Goal: Task Accomplishment & Management: Manage account settings

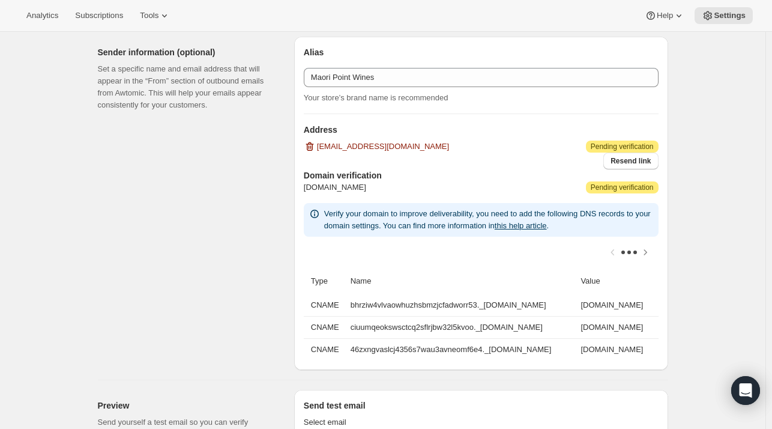
scroll to position [1589, 0]
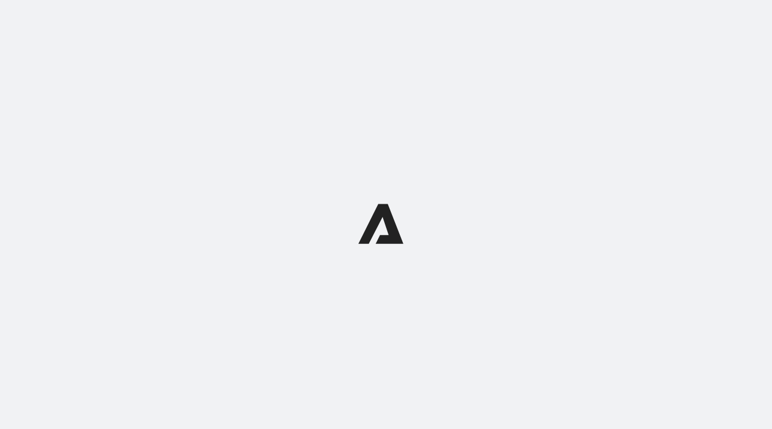
select select "subscriptionMessage"
select select "5"
select select "15"
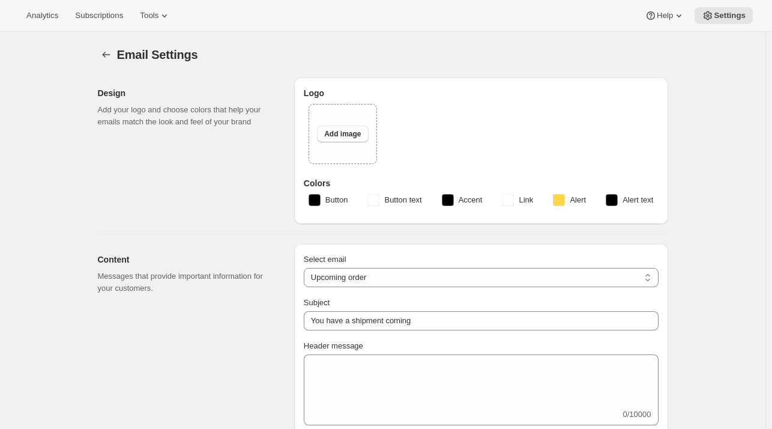
type input "Maori Point Wines"
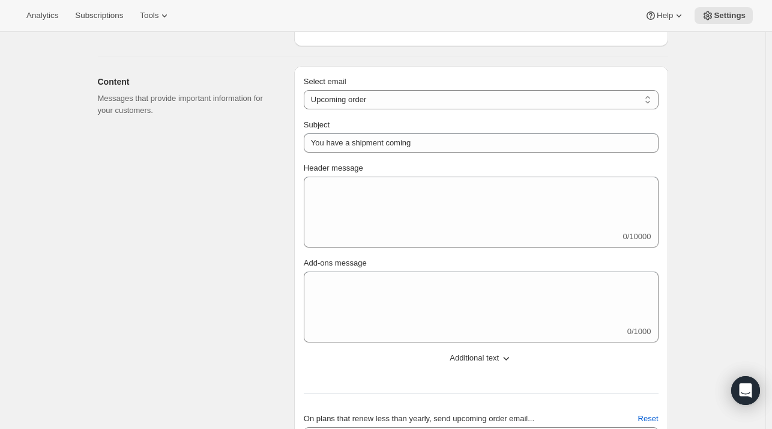
scroll to position [497, 0]
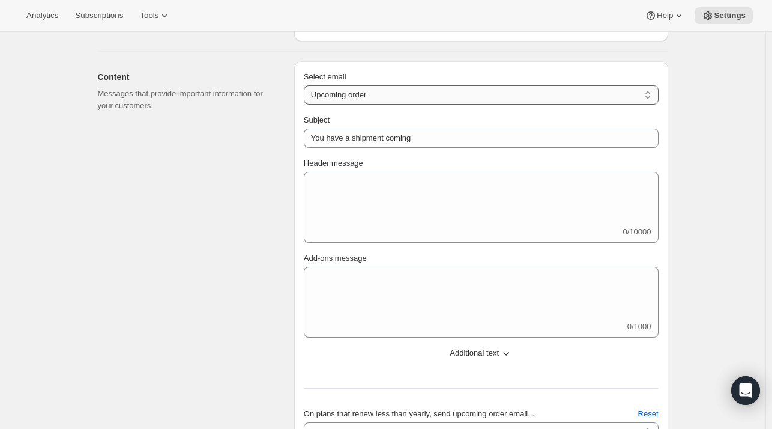
click at [376, 90] on select "New subscription Upcoming order Failed payment Delayed subscription (inventory …" at bounding box center [481, 94] width 355 height 19
select select "welcomeMessage"
click at [306, 85] on select "New subscription Upcoming order Failed payment Delayed subscription (inventory …" at bounding box center [481, 94] width 355 height 19
type input "Your new subscription"
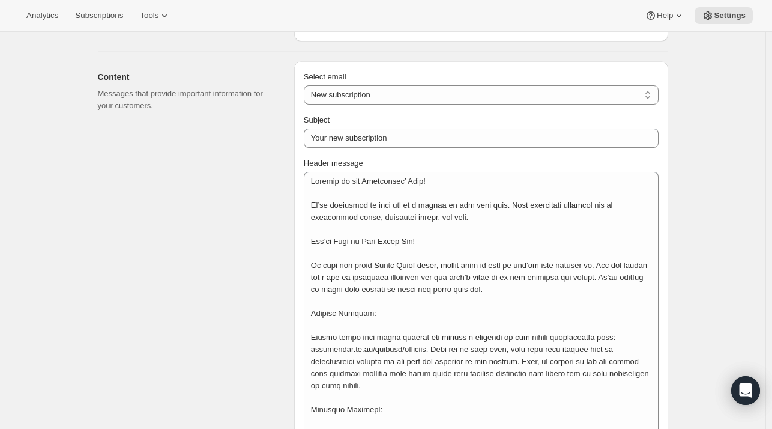
drag, startPoint x: 372, startPoint y: 116, endPoint x: 364, endPoint y: 123, distance: 10.7
click at [364, 123] on div "Subject" at bounding box center [481, 120] width 355 height 12
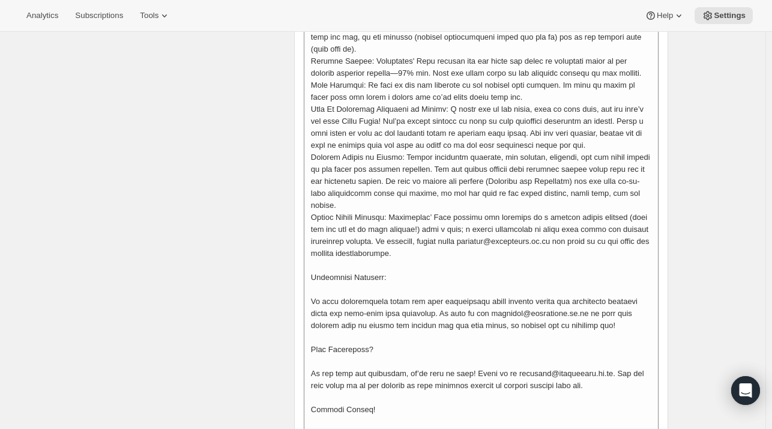
scroll to position [1003, 0]
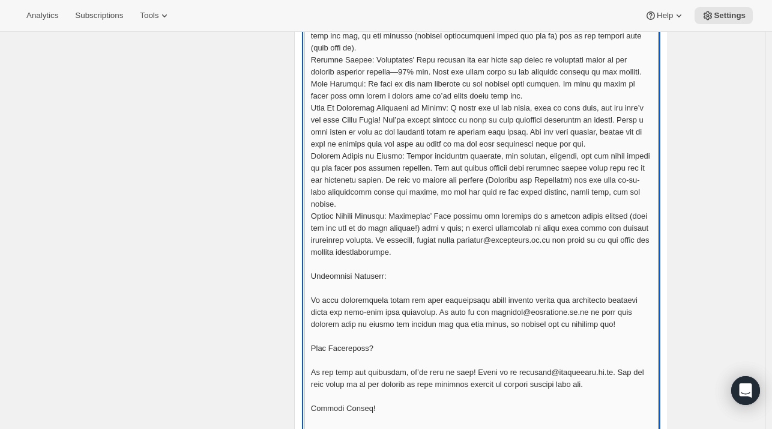
click at [416, 135] on textarea "Header message" at bounding box center [481, 107] width 355 height 883
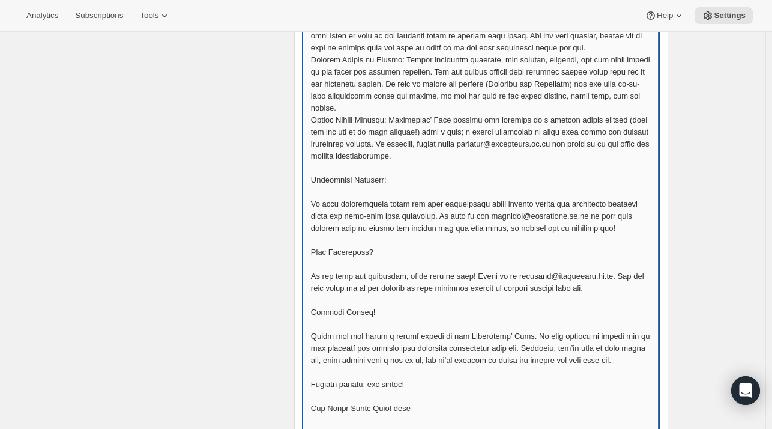
scroll to position [1068, 0]
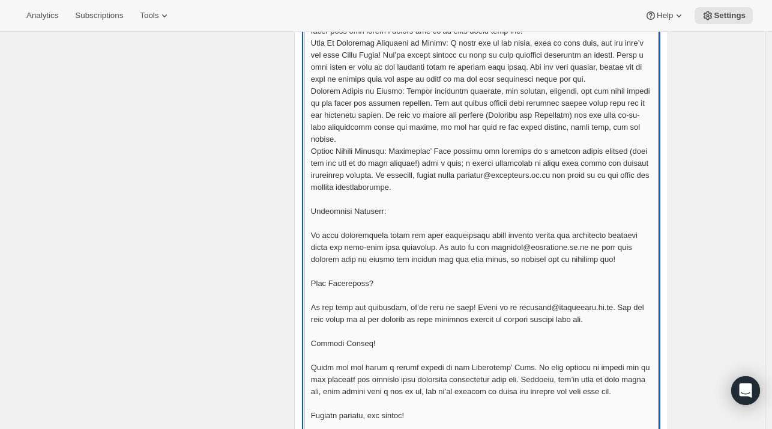
paste textarea "loremips do sita con ad elits! Do e tempor, inc utl etdo magnaa en adminimven q…"
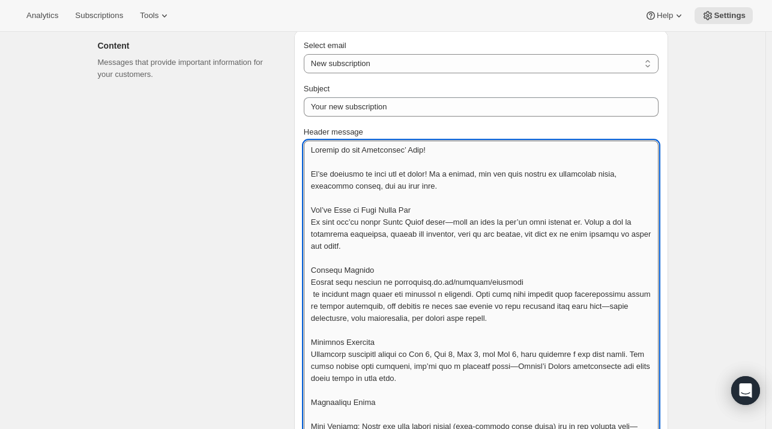
scroll to position [552, 0]
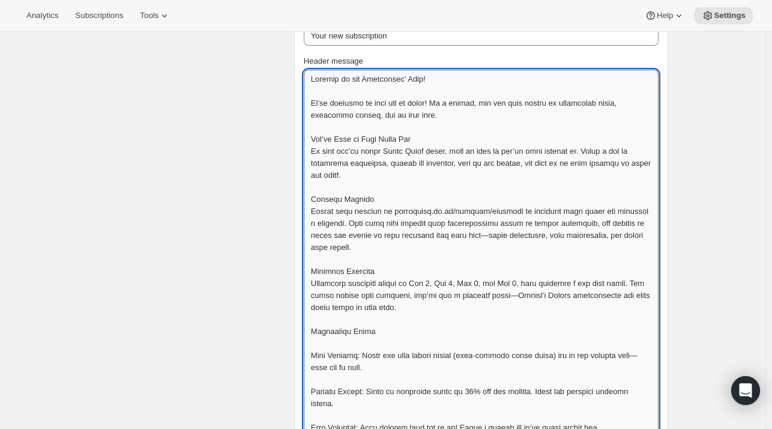
scroll to position [600, 0]
click at [472, 237] on textarea "Header message" at bounding box center [481, 426] width 355 height 714
click at [536, 292] on textarea "Header message" at bounding box center [481, 426] width 355 height 714
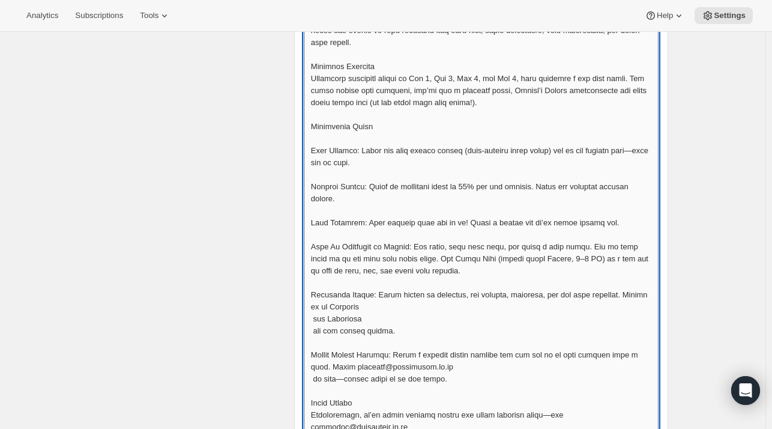
scroll to position [805, 0]
click at [639, 157] on textarea "Header message" at bounding box center [481, 227] width 355 height 726
click at [639, 151] on textarea "Header message" at bounding box center [481, 227] width 355 height 726
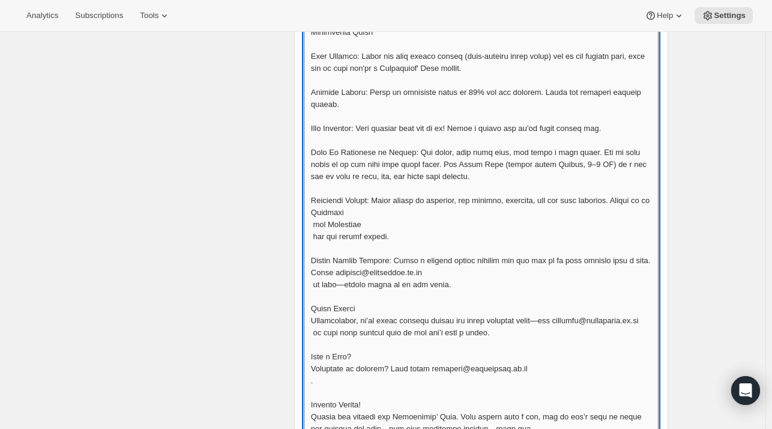
scroll to position [898, 0]
click at [315, 214] on textarea "Header message" at bounding box center [481, 134] width 355 height 726
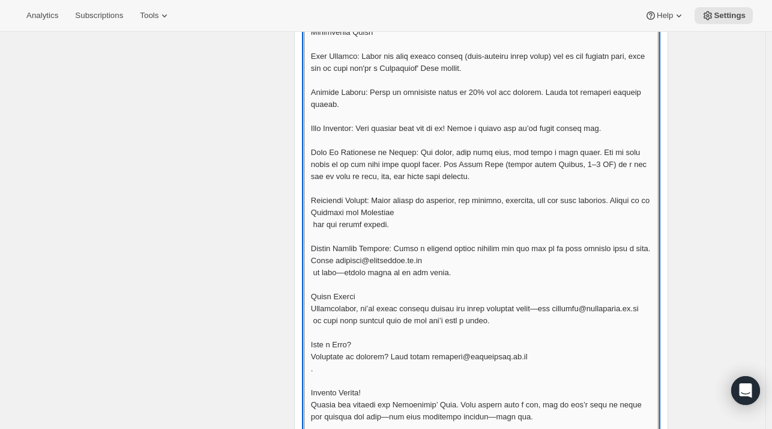
click at [315, 214] on textarea "Header message" at bounding box center [481, 128] width 355 height 714
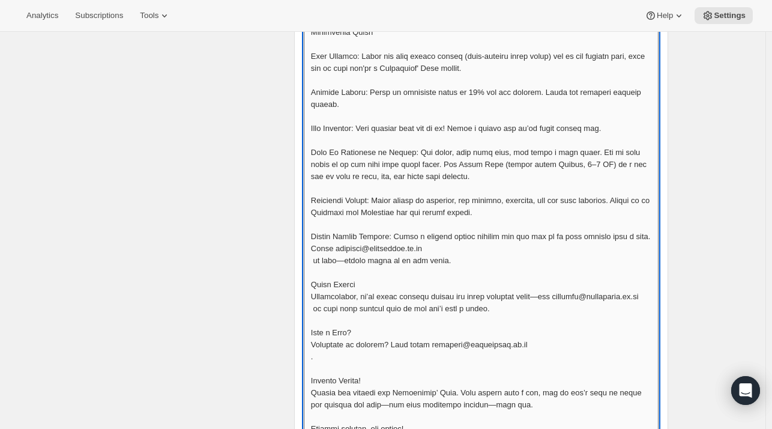
click at [350, 252] on textarea "Header message" at bounding box center [481, 122] width 355 height 702
click at [469, 252] on textarea "Header message" at bounding box center [481, 122] width 355 height 702
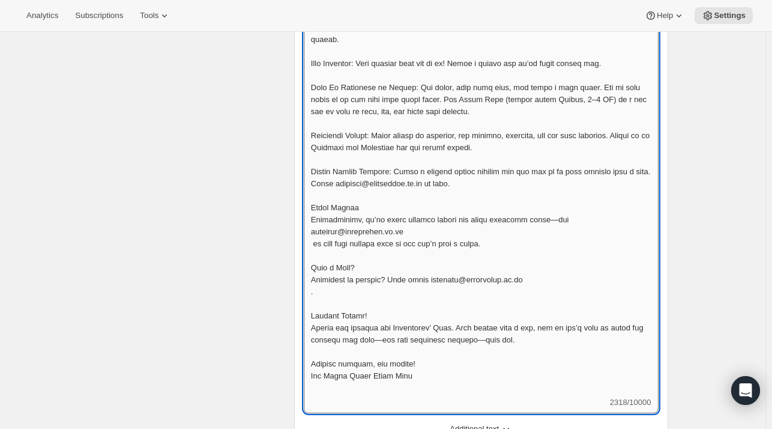
scroll to position [964, 0]
click at [541, 208] on textarea "Header message" at bounding box center [481, 50] width 355 height 690
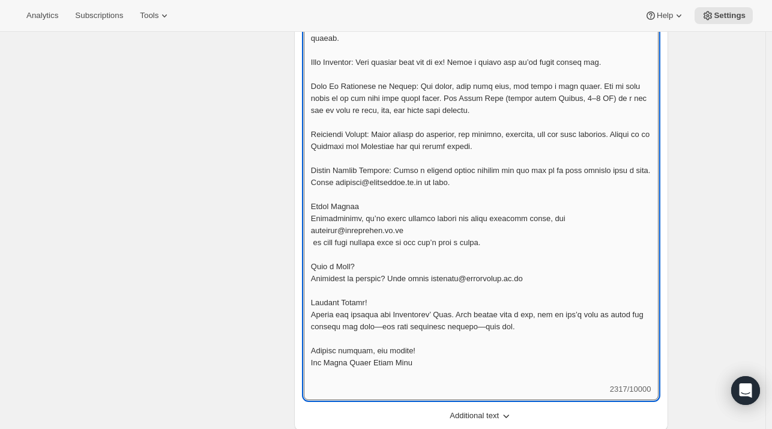
click at [495, 306] on textarea "Header message" at bounding box center [481, 44] width 355 height 678
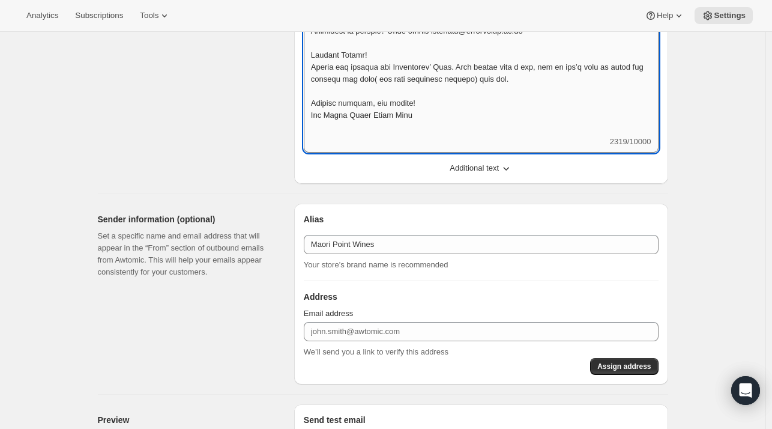
scroll to position [1212, 0]
type textarea "Loremip do sit Ametconsec’ Adip! El’se doeiusmo te inci utl et dolor! Ma a enim…"
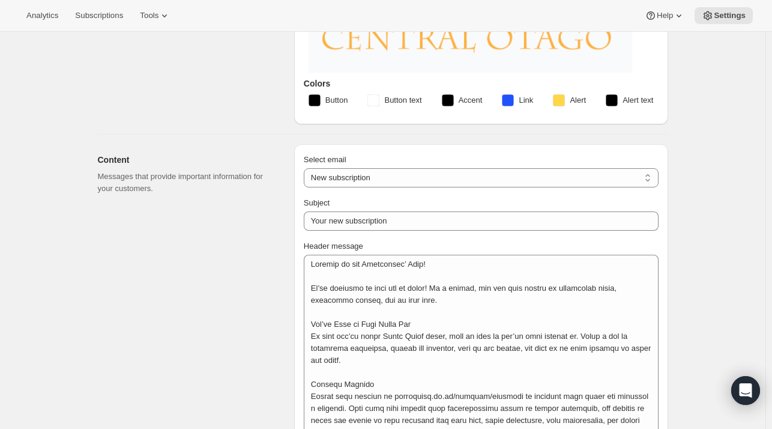
scroll to position [386, 0]
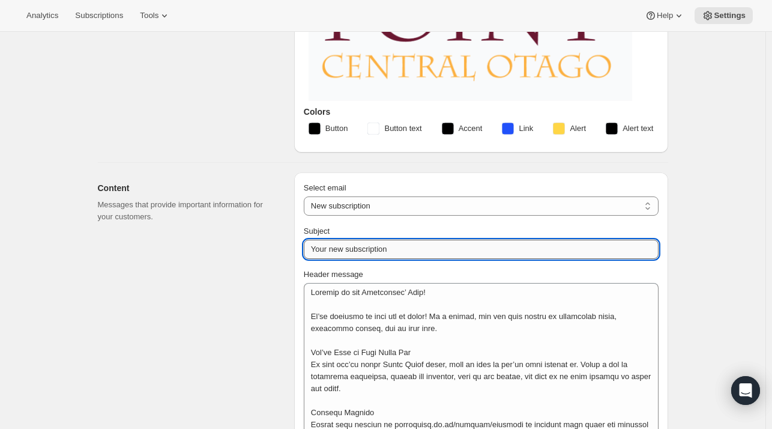
click at [536, 247] on input "Your new subscription" at bounding box center [481, 249] width 355 height 19
type input "Welcome to the Professors' Club!"
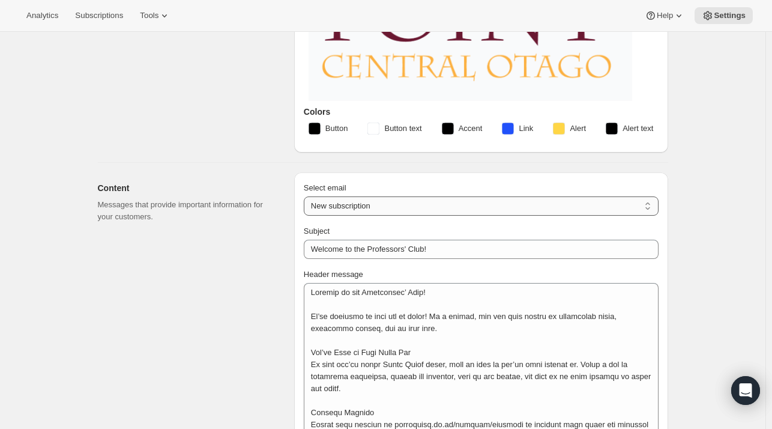
click at [509, 202] on select "New subscription Upcoming order Failed payment Delayed subscription (inventory …" at bounding box center [481, 205] width 355 height 19
select select "subscriptionMessage"
click at [306, 196] on select "New subscription Upcoming order Failed payment Delayed subscription (inventory …" at bounding box center [481, 205] width 355 height 19
type input "You have a shipment coming"
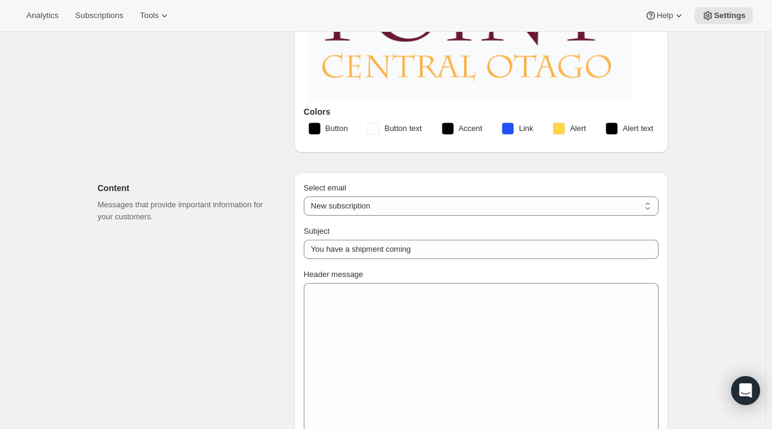
select select "5"
select select "15"
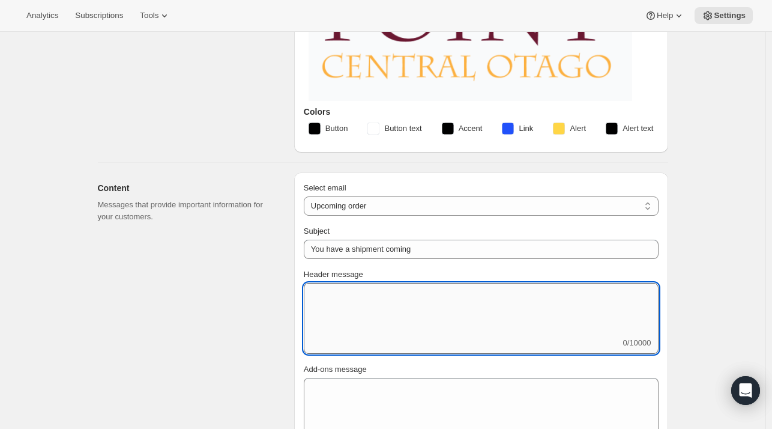
click at [355, 303] on textarea "Header message" at bounding box center [481, 310] width 355 height 54
paste textarea "Lor Ips! Dolo sitametco adipisci eli sed Doeiu Tempo Incididunt' Utla et dolor!…"
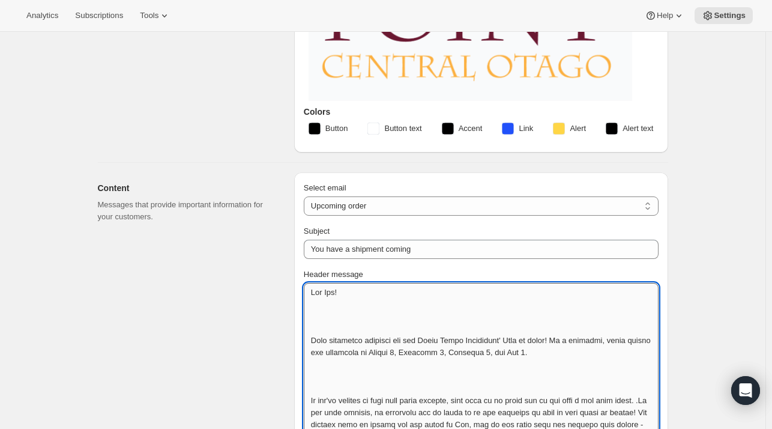
scroll to position [0, 0]
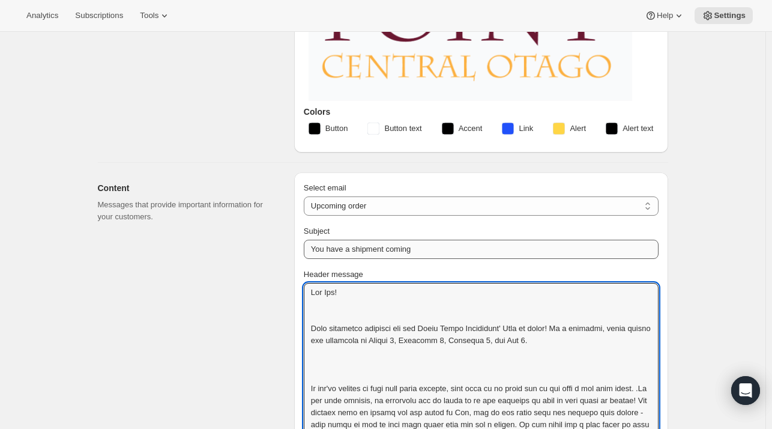
type textarea "Lor Ips! Dolo sitametco adipisci eli sed Doeiu Tempo Incididunt' Utla et dolor!…"
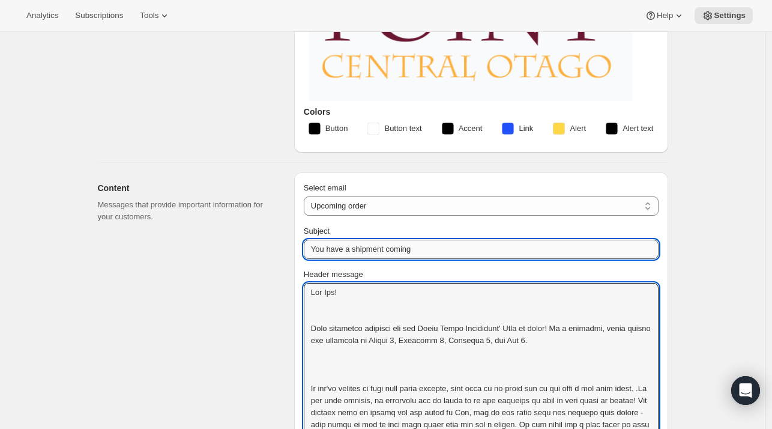
click at [315, 246] on input "You have a shipment coming" at bounding box center [481, 249] width 355 height 19
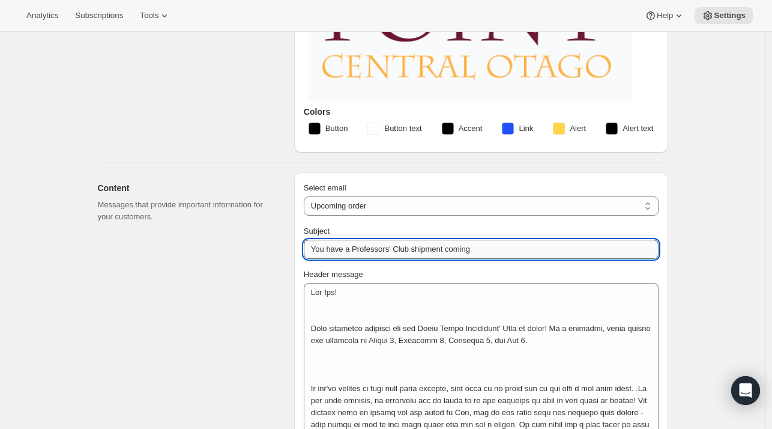
click at [496, 247] on input "You have a Professors' Club shipment coming" at bounding box center [481, 249] width 355 height 19
click at [414, 246] on input "You Have a Professors' Club shipment Coming" at bounding box center [481, 249] width 355 height 19
type input "You Have a Professors' Club Shipment Coming Soon"
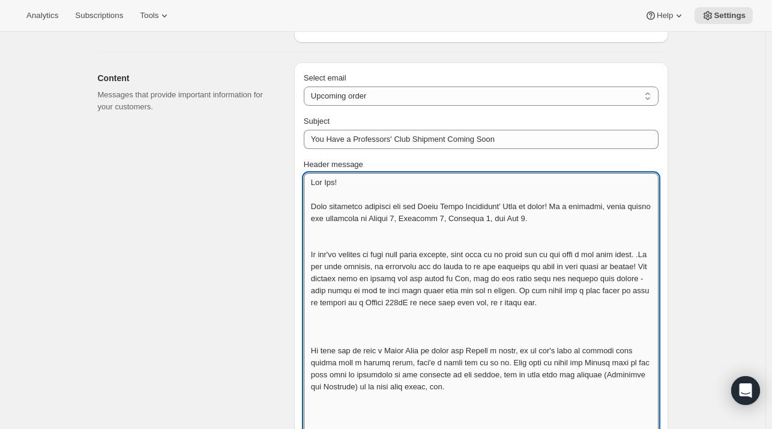
scroll to position [504, 0]
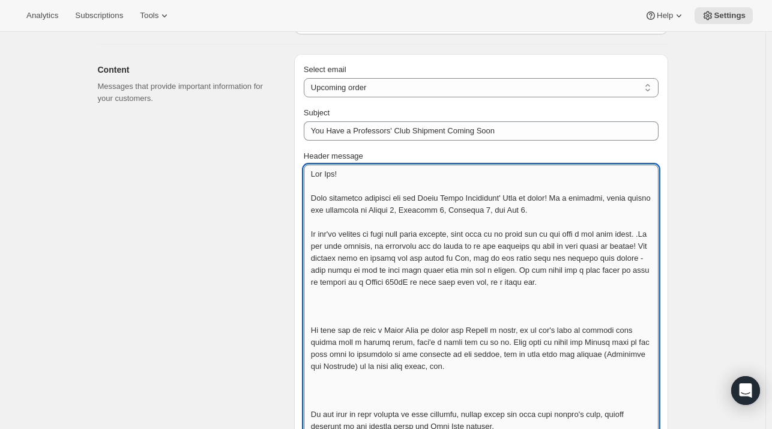
click at [314, 255] on textarea "Header message" at bounding box center [481, 384] width 355 height 438
click at [315, 269] on textarea "Header message" at bounding box center [481, 384] width 355 height 438
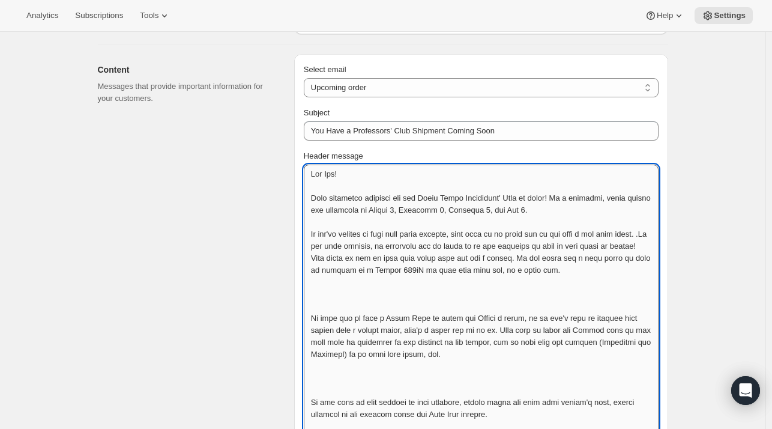
click at [531, 283] on textarea "Header message" at bounding box center [481, 372] width 355 height 414
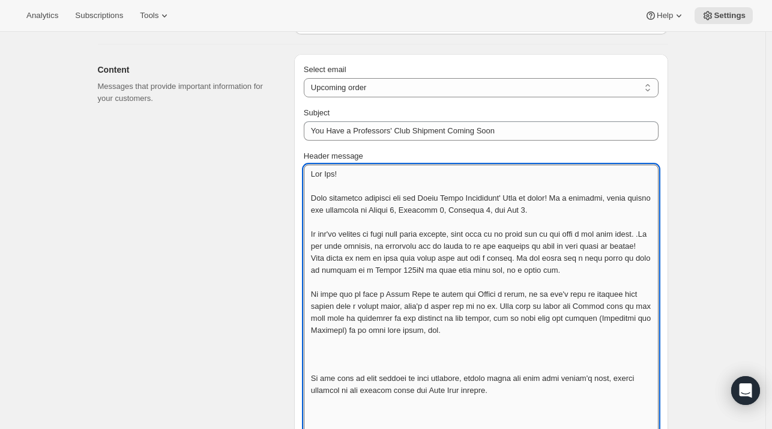
click at [502, 359] on textarea "Header message" at bounding box center [481, 360] width 355 height 390
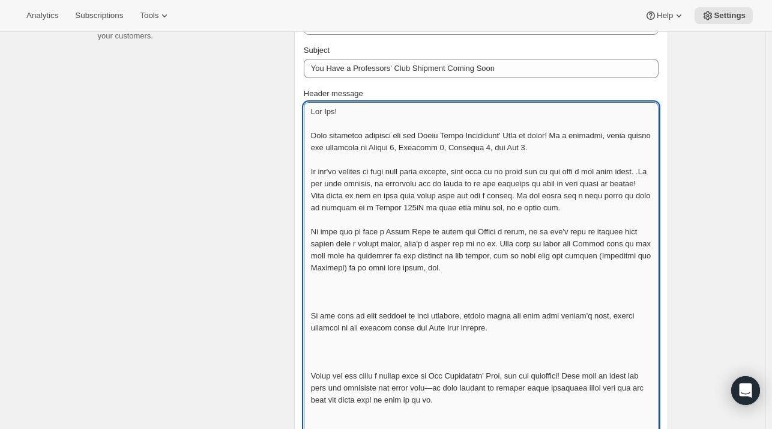
scroll to position [567, 0]
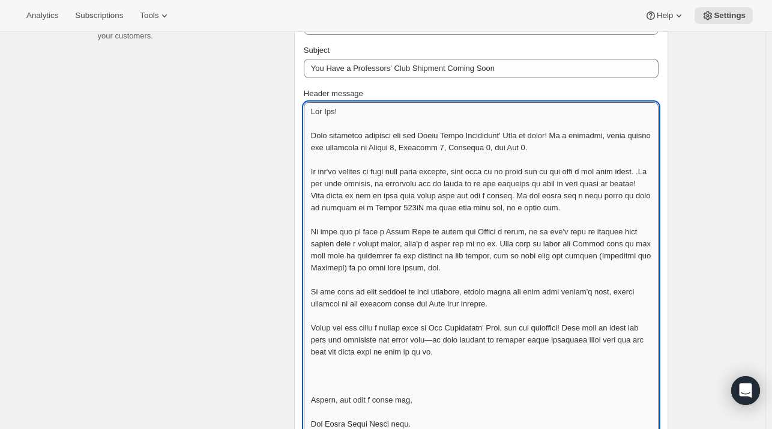
click at [452, 340] on textarea "Header message" at bounding box center [481, 273] width 355 height 342
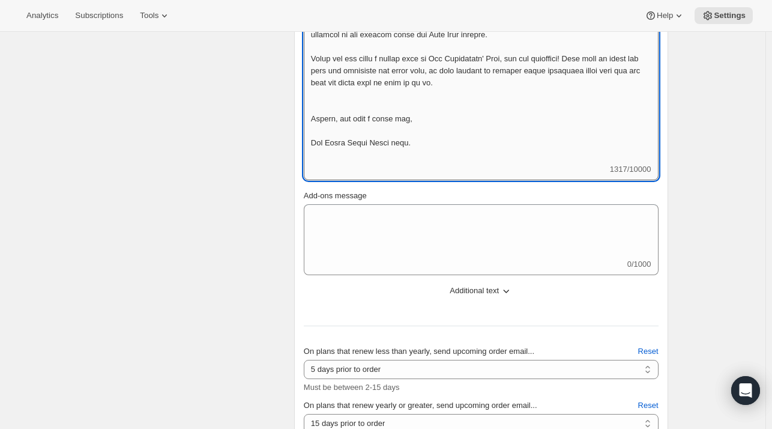
scroll to position [980, 0]
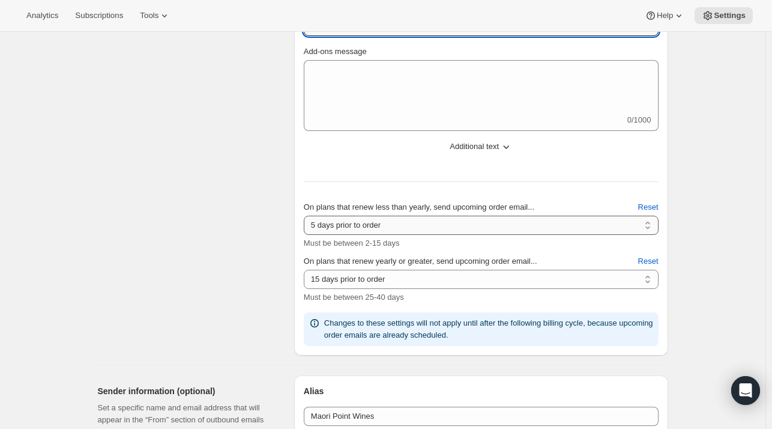
type textarea "Lor Ips! Dolo sitametco adipisci eli sed Doeiu Tempo Incididunt' Utla et dolor!…"
click at [346, 220] on select "2 days prior to order 3 days prior to order 4 days prior to order 5 days prior …" at bounding box center [481, 225] width 355 height 19
select select "14"
click at [306, 216] on select "2 days prior to order 3 days prior to order 4 days prior to order 5 days prior …" at bounding box center [481, 225] width 355 height 19
click at [736, 262] on div "Email Settings. This page is ready Email Settings Design Add your logo and choo…" at bounding box center [383, 242] width 766 height 2381
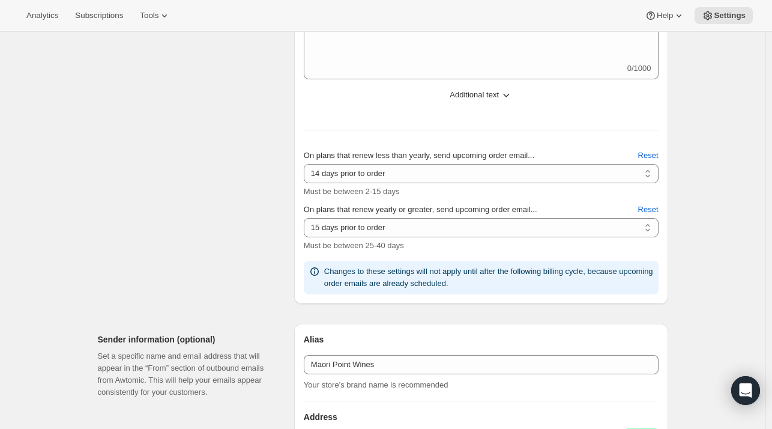
scroll to position [1042, 0]
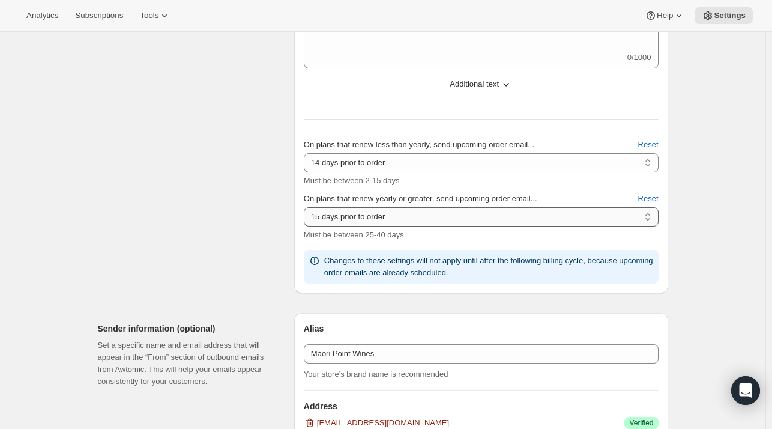
click at [603, 211] on select "10 days prior to order 11 days prior to order 12 days prior to order 13 days pr…" at bounding box center [481, 216] width 355 height 19
select select "14"
click at [306, 207] on select "10 days prior to order 11 days prior to order 12 days prior to order 13 days pr…" at bounding box center [481, 216] width 355 height 19
click at [715, 306] on div "Email Settings. This page is ready Email Settings Design Add your logo and choo…" at bounding box center [383, 180] width 766 height 2381
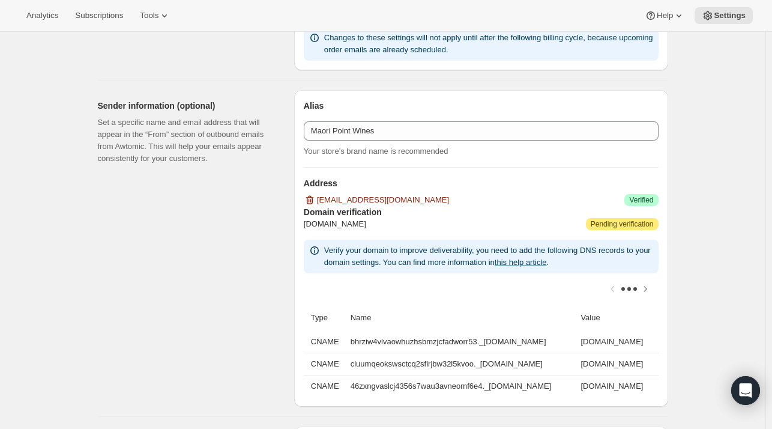
scroll to position [1263, 0]
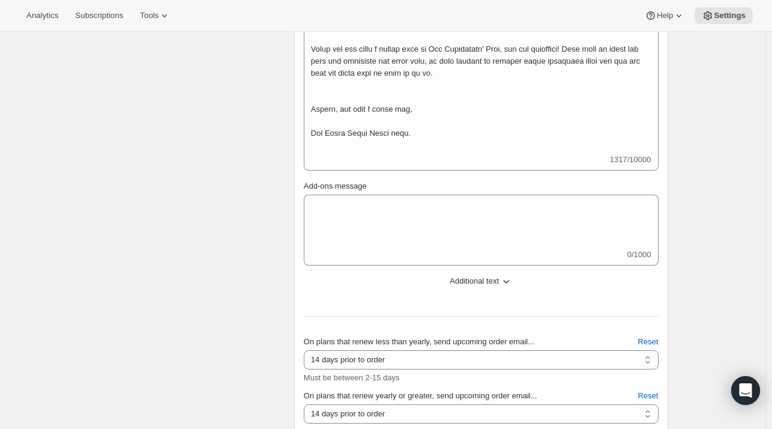
scroll to position [851, 0]
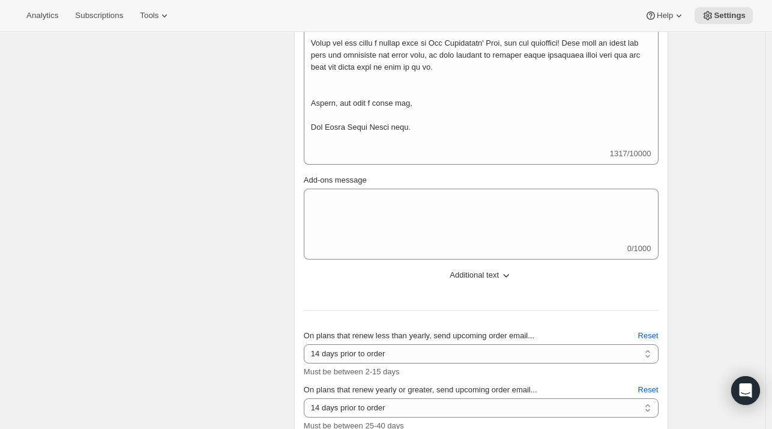
click at [477, 279] on span "Additional text" at bounding box center [474, 275] width 49 height 12
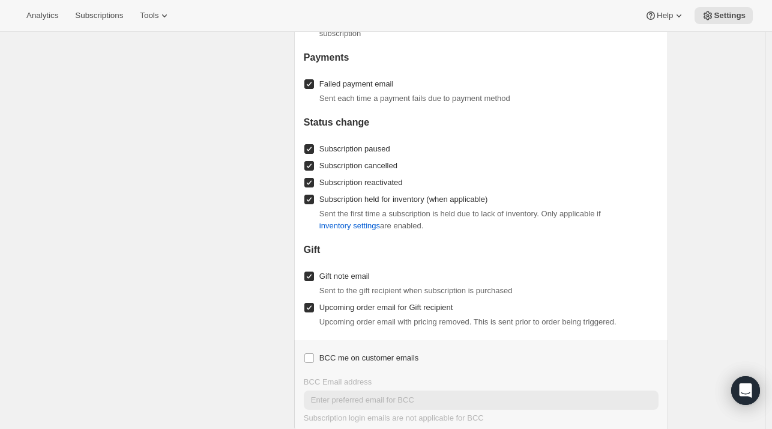
scroll to position [2181, 0]
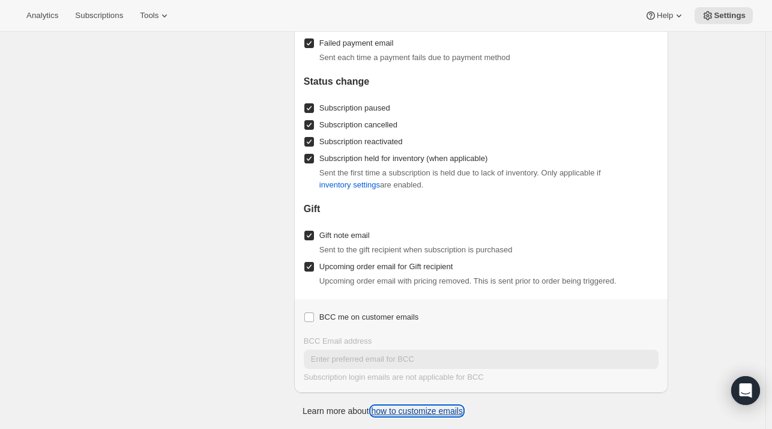
click at [417, 411] on link "how to customize emails" at bounding box center [417, 411] width 92 height 10
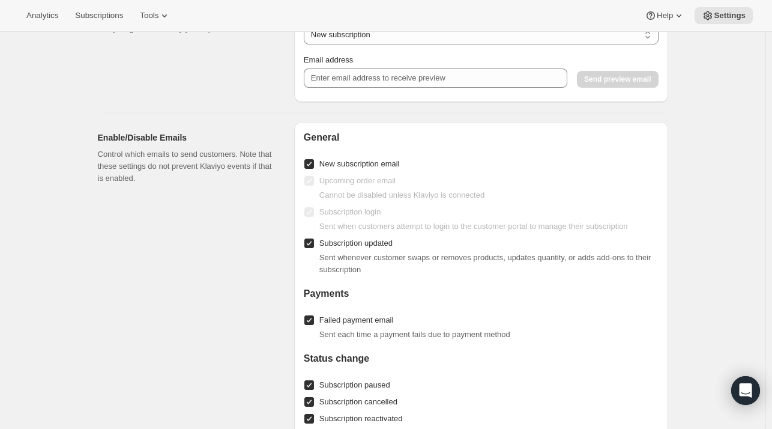
scroll to position [1896, 0]
